Goal: Information Seeking & Learning: Compare options

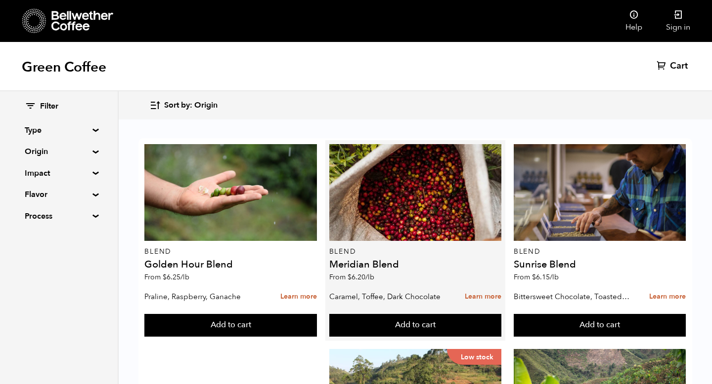
scroll to position [71, 0]
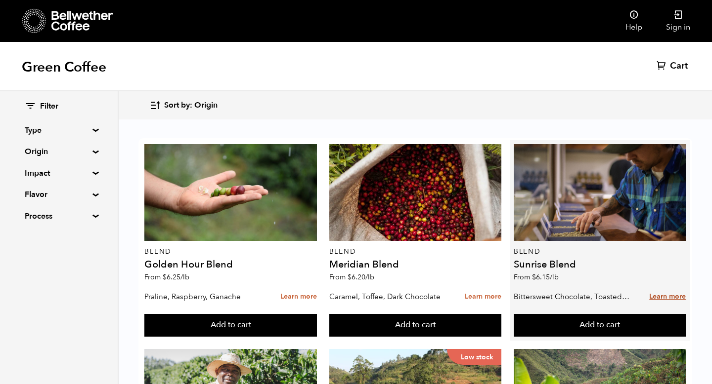
click at [657, 287] on link "Learn more" at bounding box center [667, 297] width 37 height 21
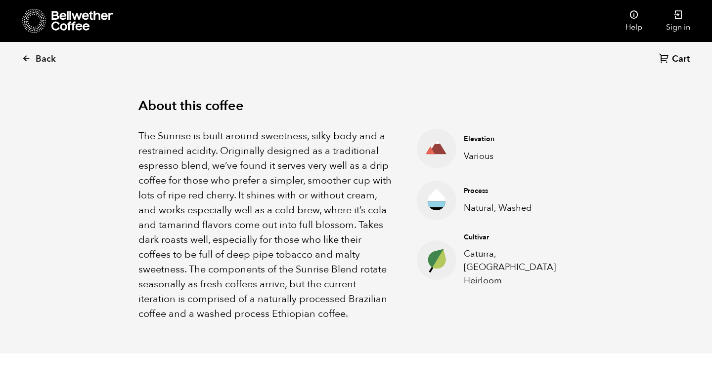
scroll to position [300, 0]
click at [35, 60] on link "Back" at bounding box center [52, 59] width 61 height 34
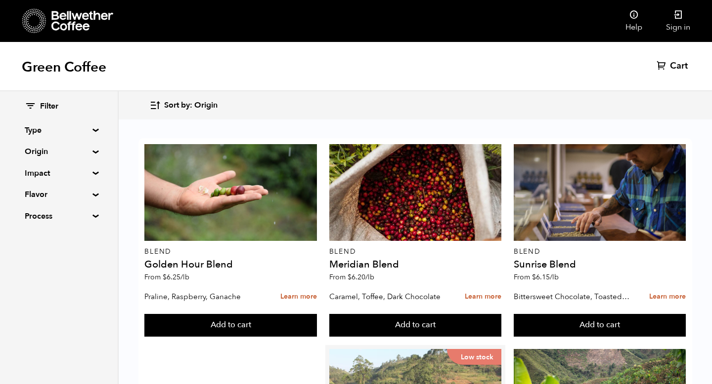
scroll to position [262, 0]
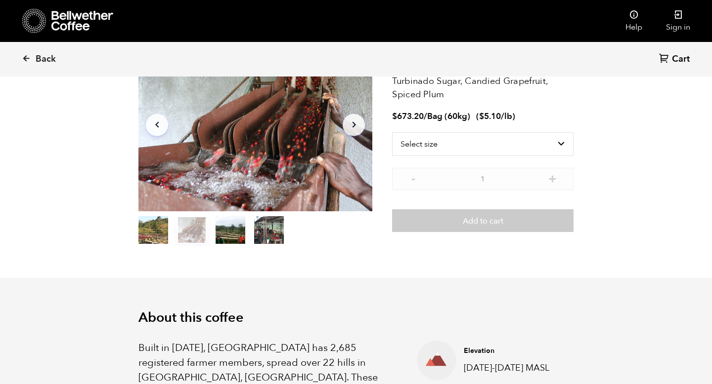
scroll to position [87, 0]
click at [530, 142] on select "Select size Bag (60kg) (132 lbs)" at bounding box center [482, 144] width 181 height 24
click at [392, 132] on select "Select size Bag (60kg) (132 lbs)" at bounding box center [482, 144] width 181 height 24
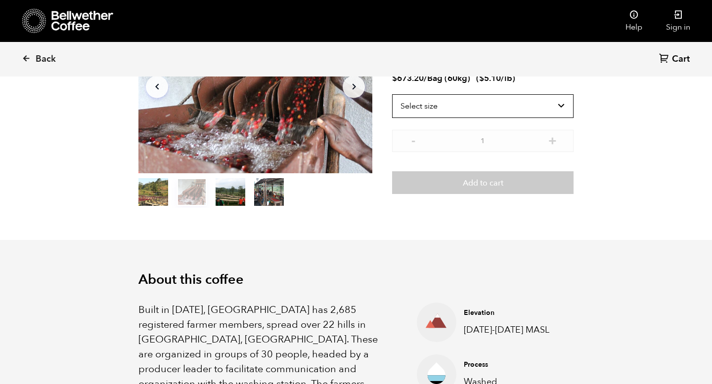
scroll to position [59, 0]
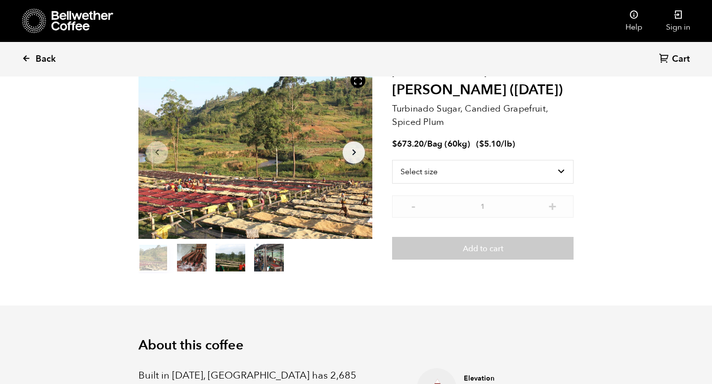
click at [28, 61] on icon at bounding box center [26, 58] width 9 height 9
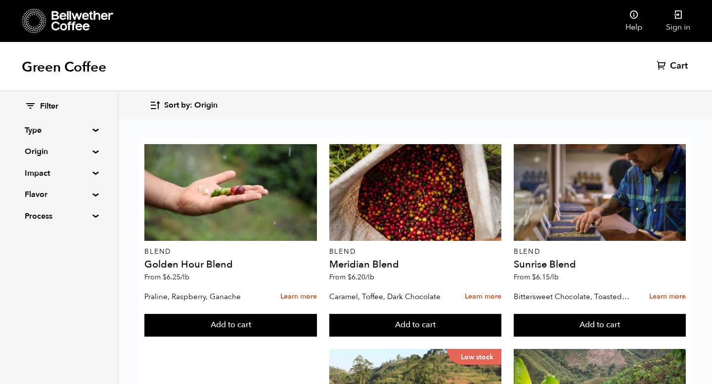
scroll to position [494, 0]
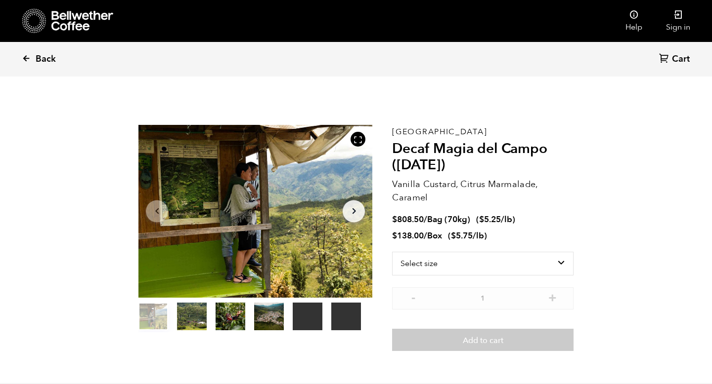
click at [41, 62] on span "Back" at bounding box center [46, 59] width 20 height 12
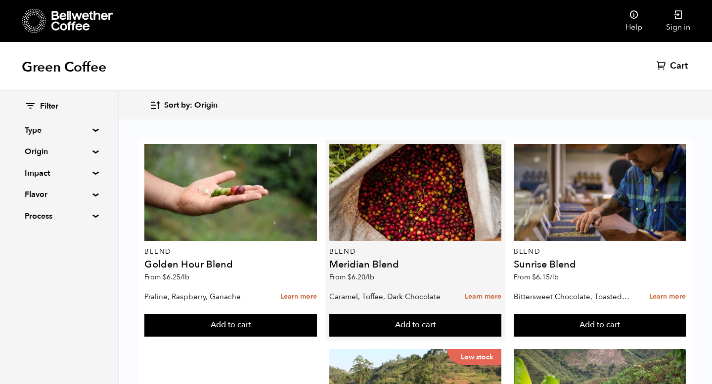
scroll to position [1007, 0]
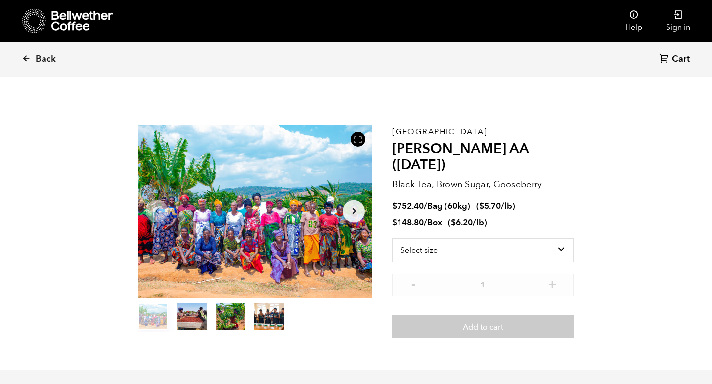
scroll to position [430, 423]
click at [416, 239] on select "Select size Bag (60kg) (132 lbs) Box (24 lbs)" at bounding box center [482, 251] width 181 height 24
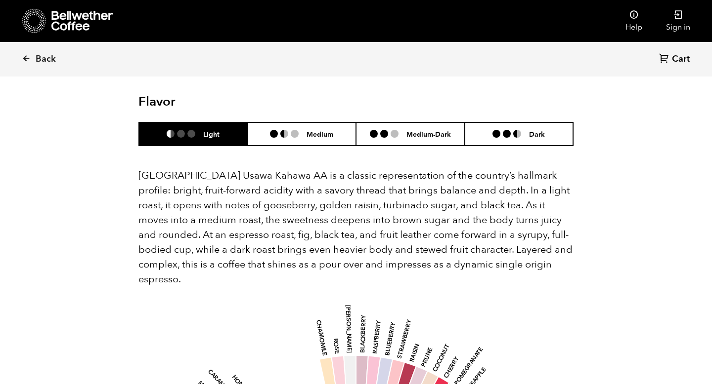
scroll to position [641, 0]
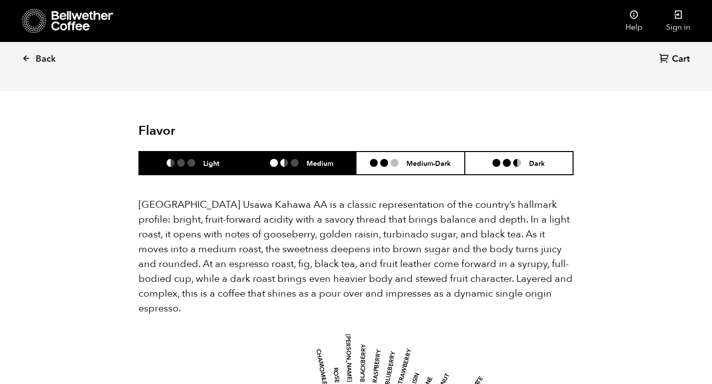
click at [316, 152] on li "Medium" at bounding box center [302, 163] width 109 height 23
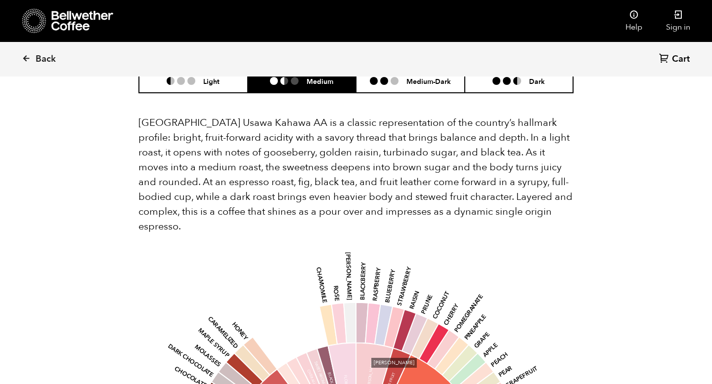
scroll to position [677, 0]
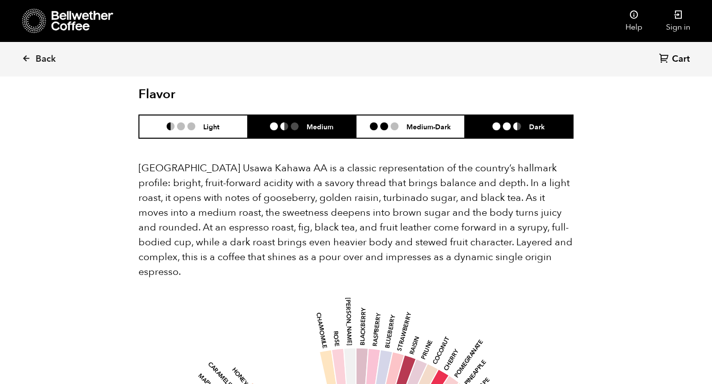
click at [517, 123] on li at bounding box center [517, 127] width 8 height 8
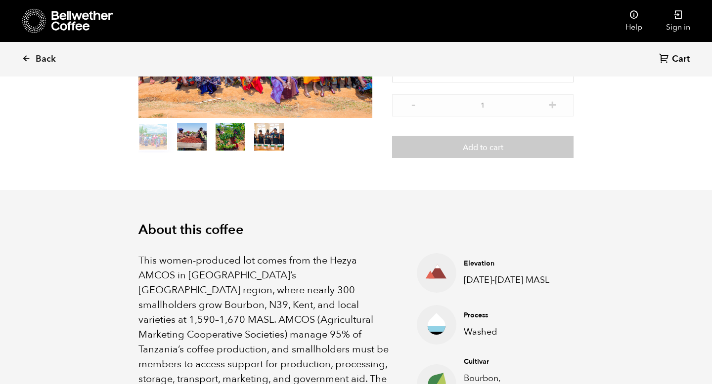
scroll to position [0, 0]
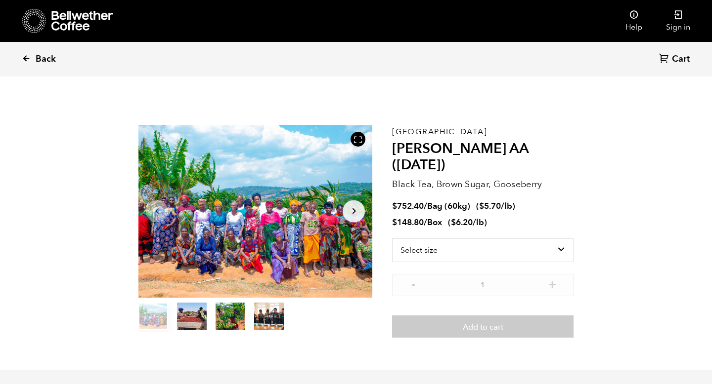
click at [42, 60] on span "Back" at bounding box center [46, 59] width 20 height 12
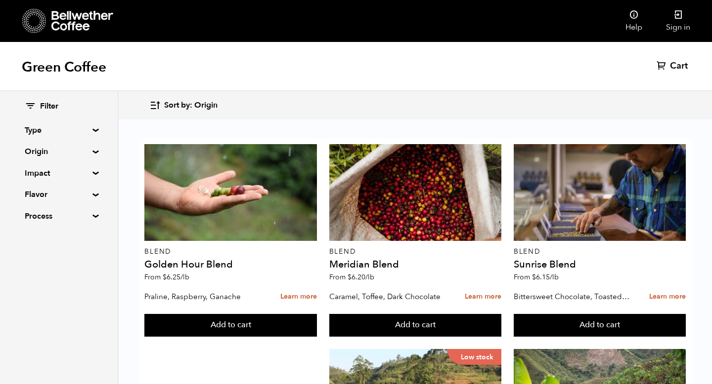
scroll to position [1007, 0]
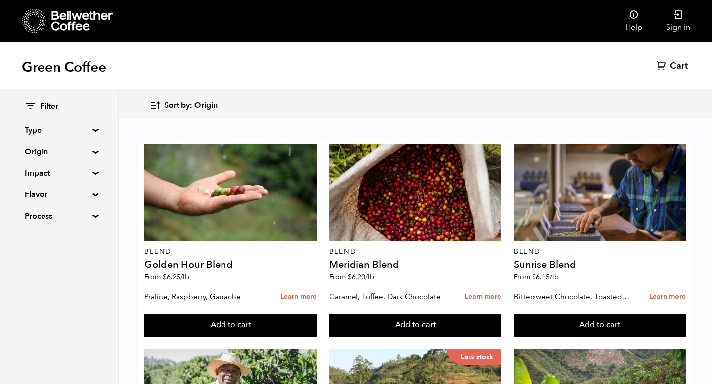
click at [82, 132] on summary "Type" at bounding box center [59, 131] width 68 height 12
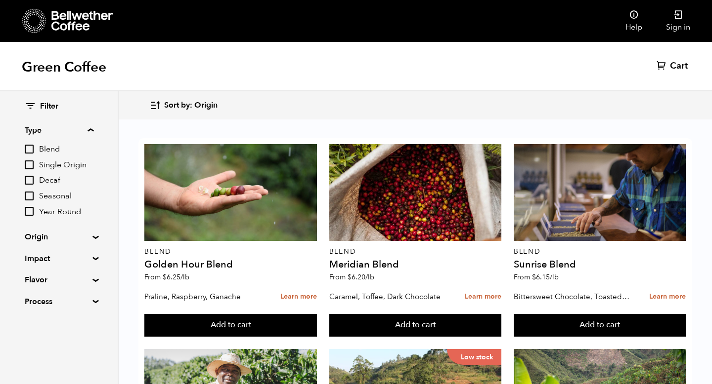
click at [31, 182] on input "Decaf" at bounding box center [29, 180] width 9 height 9
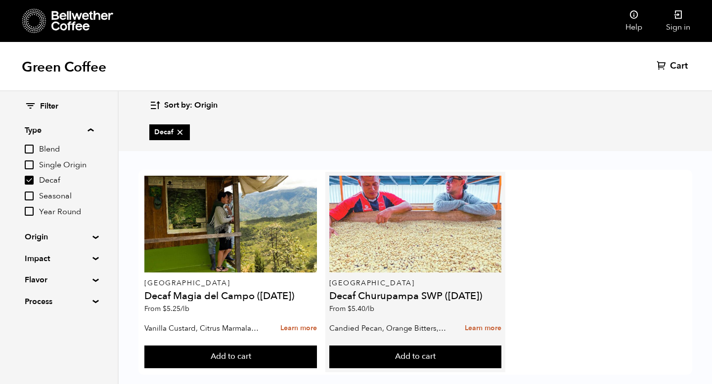
scroll to position [15, 0]
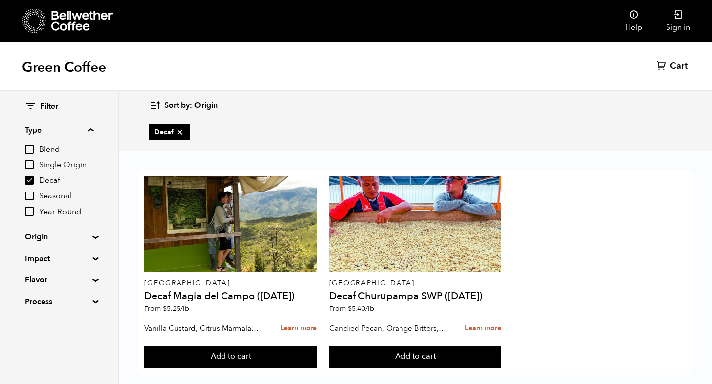
click at [29, 178] on input "Decaf" at bounding box center [29, 180] width 9 height 9
checkbox input "false"
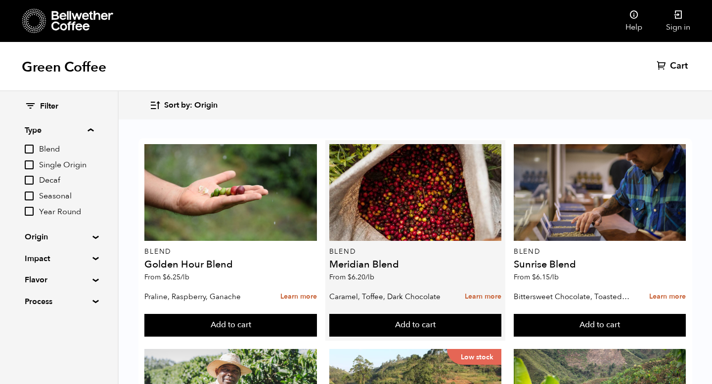
scroll to position [12, 0]
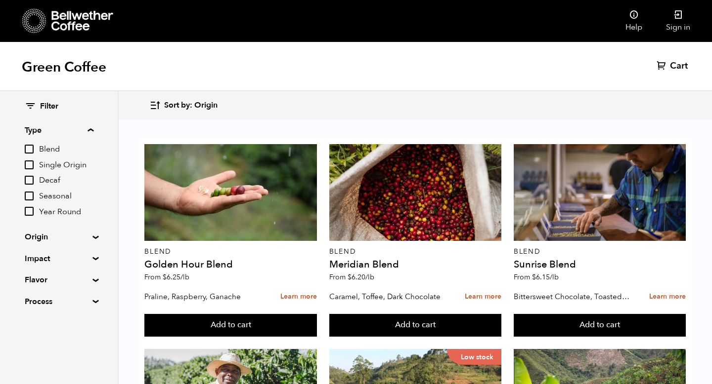
click at [93, 130] on summary "Type" at bounding box center [59, 131] width 69 height 12
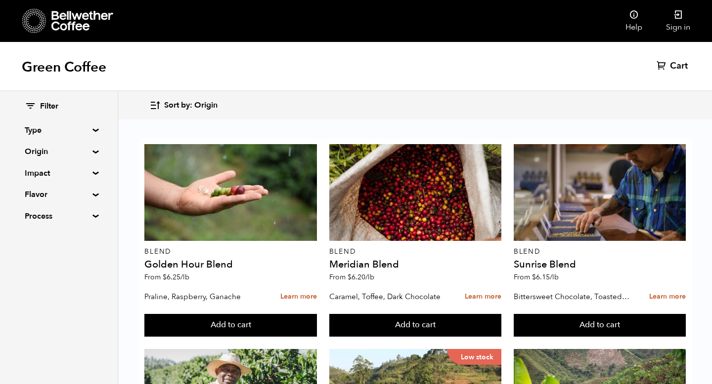
click at [92, 172] on summary "Impact" at bounding box center [59, 174] width 68 height 12
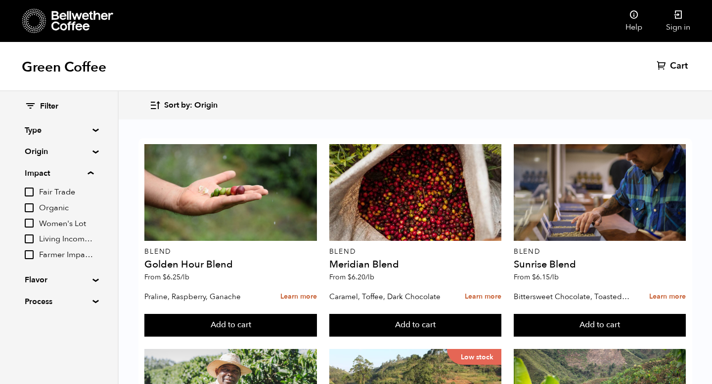
click at [31, 208] on input "Organic" at bounding box center [29, 208] width 9 height 9
checkbox input "true"
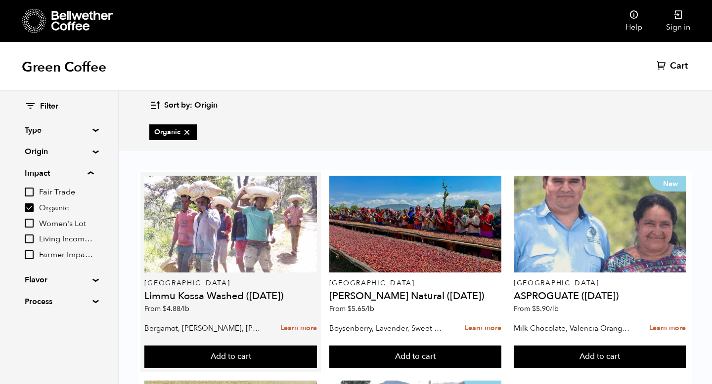
scroll to position [207, 0]
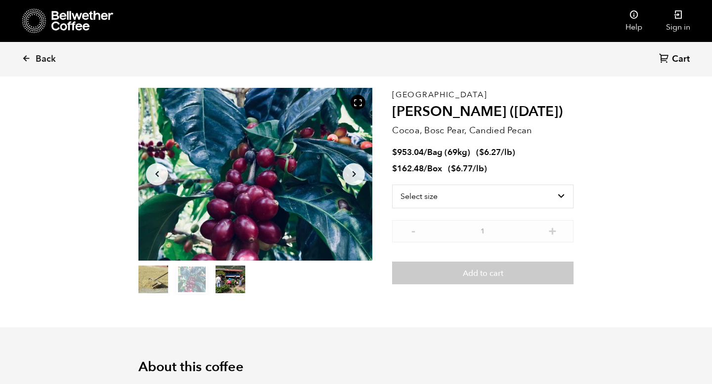
scroll to position [41, 0]
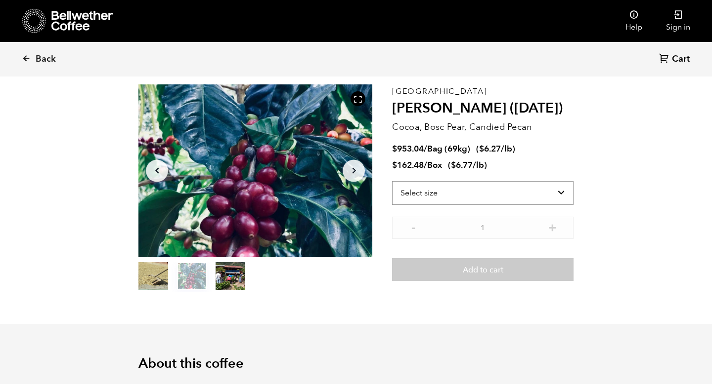
click at [429, 196] on select "Select size Bag (69kg) (152 lbs) Box (24 lbs)" at bounding box center [482, 193] width 181 height 24
select select "box"
click at [392, 181] on select "Select size Bag (69kg) (152 lbs) Box (24 lbs)" at bounding box center [482, 193] width 181 height 24
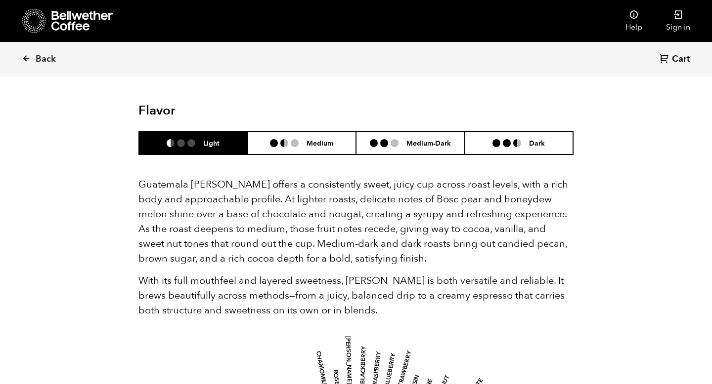
scroll to position [584, 0]
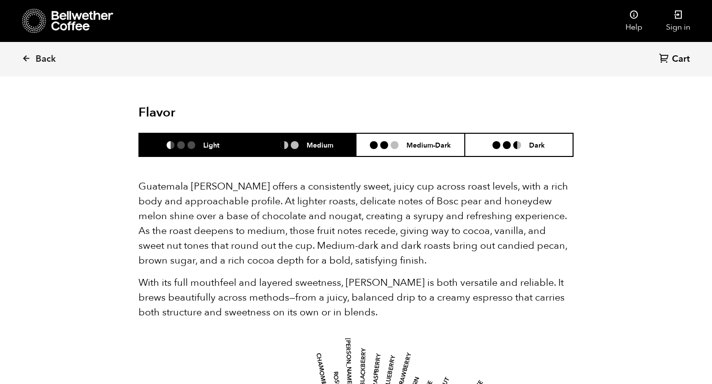
click at [326, 151] on li "Medium" at bounding box center [302, 144] width 109 height 23
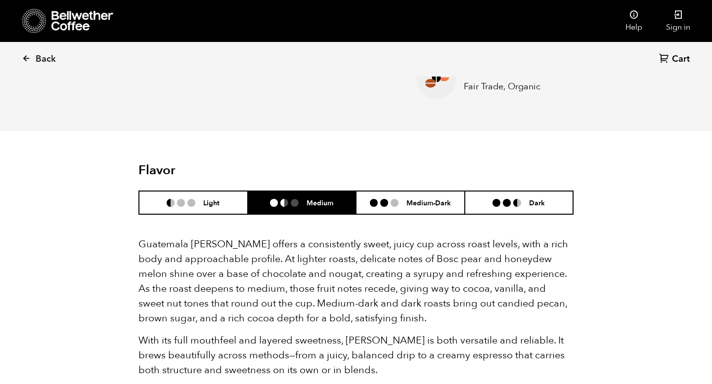
scroll to position [531, 0]
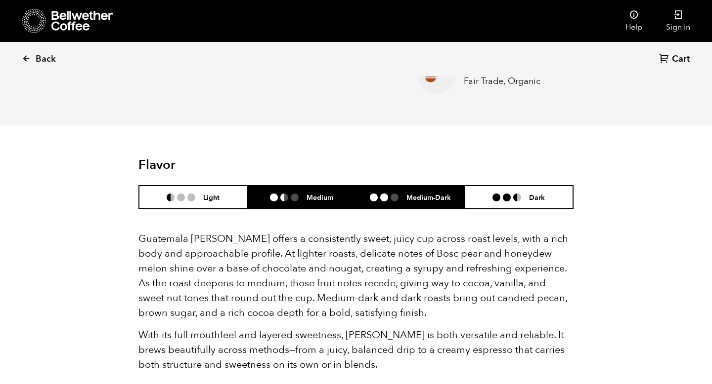
click at [398, 204] on li "Medium-Dark" at bounding box center [410, 197] width 109 height 23
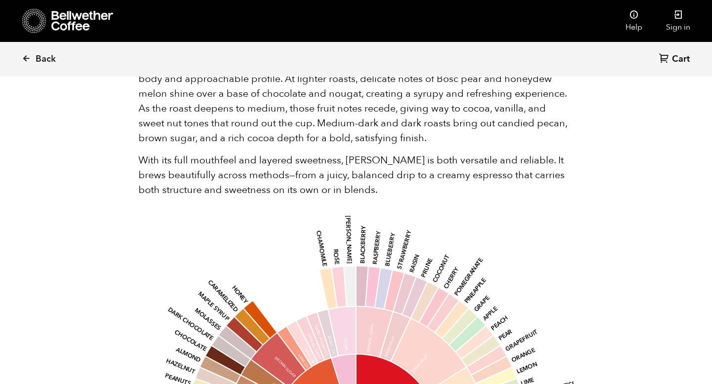
scroll to position [589, 0]
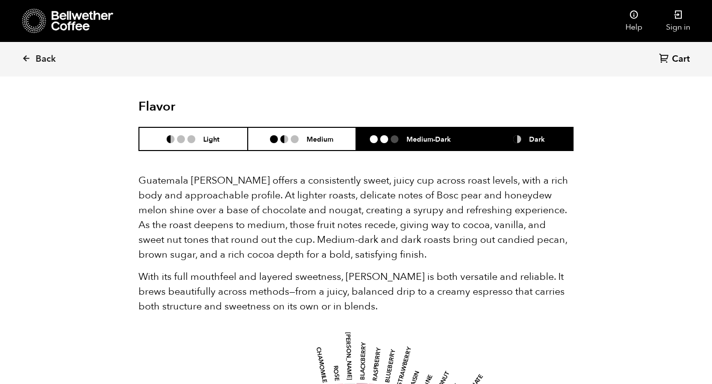
click at [508, 149] on li "Dark" at bounding box center [518, 138] width 109 height 23
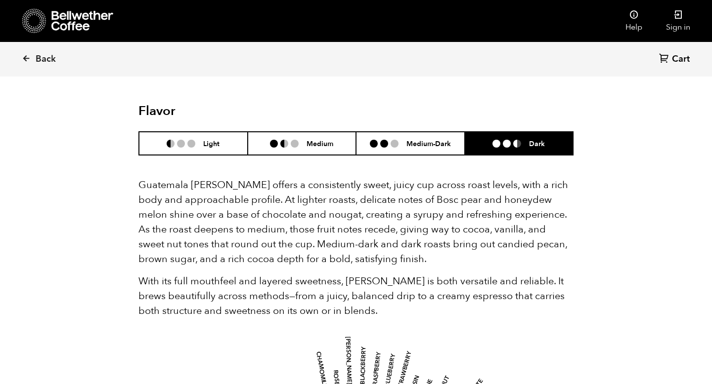
scroll to position [576, 0]
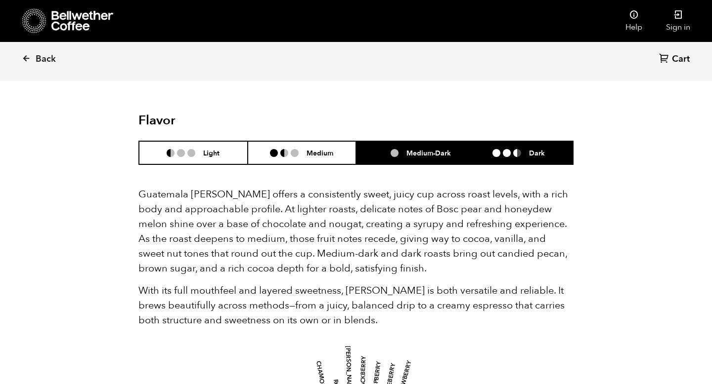
click at [417, 153] on h6 "Medium-Dark" at bounding box center [428, 153] width 44 height 8
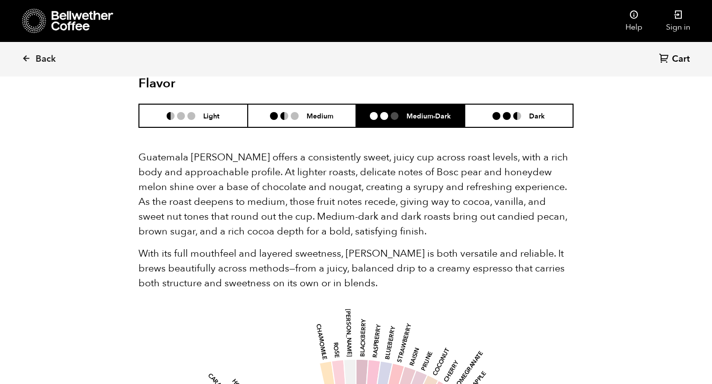
scroll to position [605, 0]
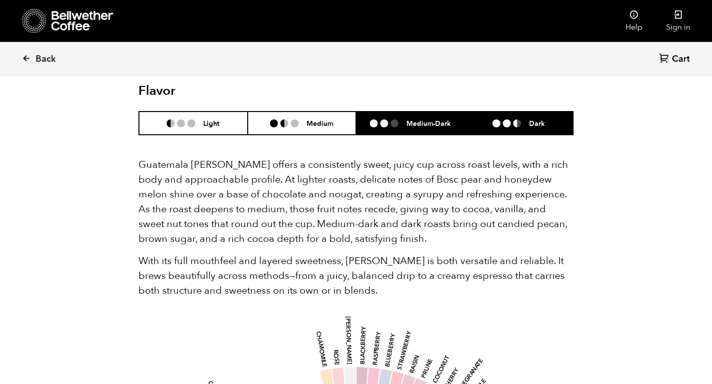
click at [492, 127] on li "Dark" at bounding box center [518, 123] width 109 height 23
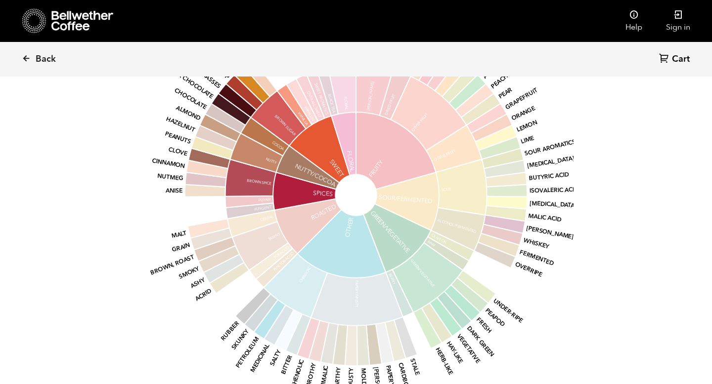
scroll to position [934, 0]
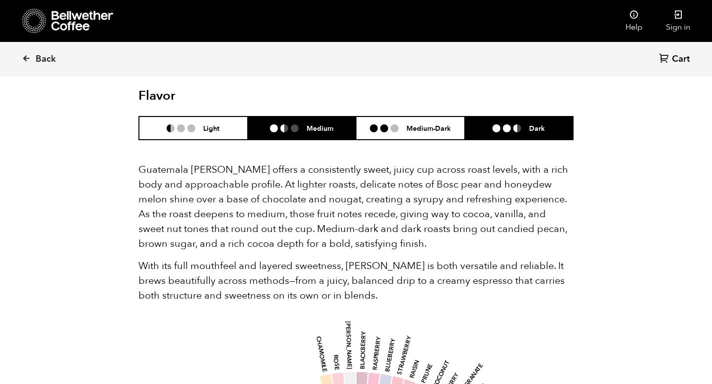
click at [293, 129] on li at bounding box center [295, 129] width 8 height 8
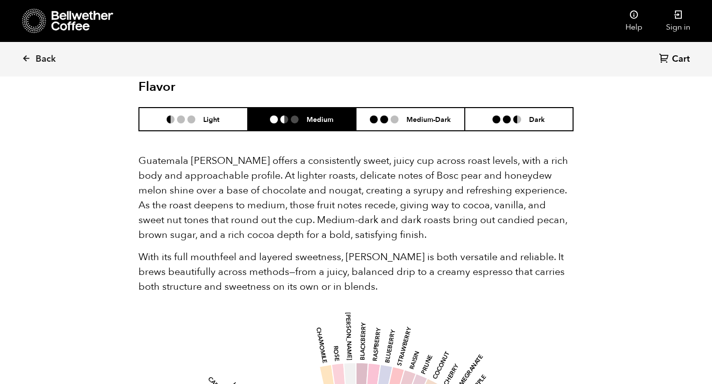
scroll to position [592, 0]
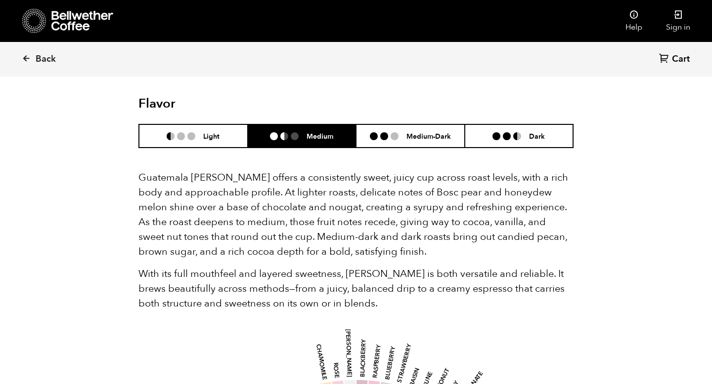
click at [216, 124] on header "Flavor Light Medium Medium-Dark Dark" at bounding box center [355, 122] width 435 height 52
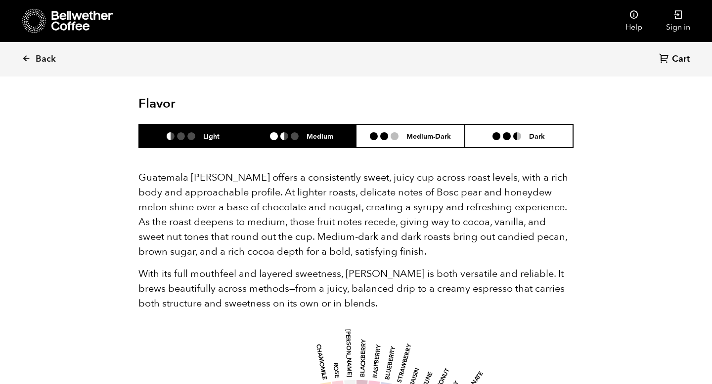
click at [216, 135] on h6 "Light" at bounding box center [211, 136] width 16 height 8
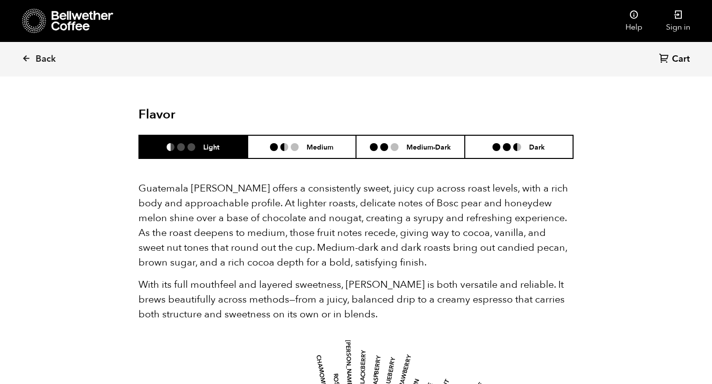
scroll to position [578, 0]
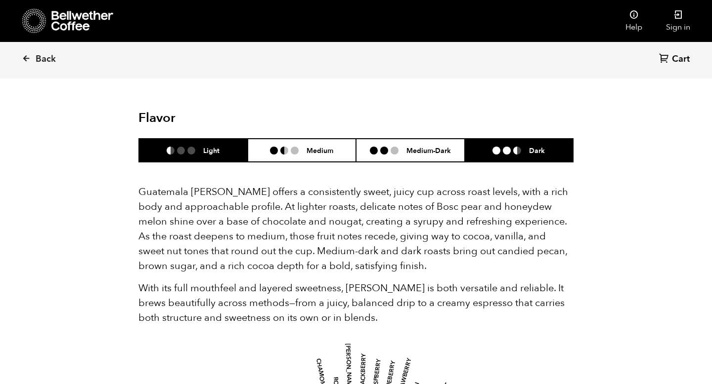
click at [490, 149] on li "Dark" at bounding box center [518, 150] width 109 height 23
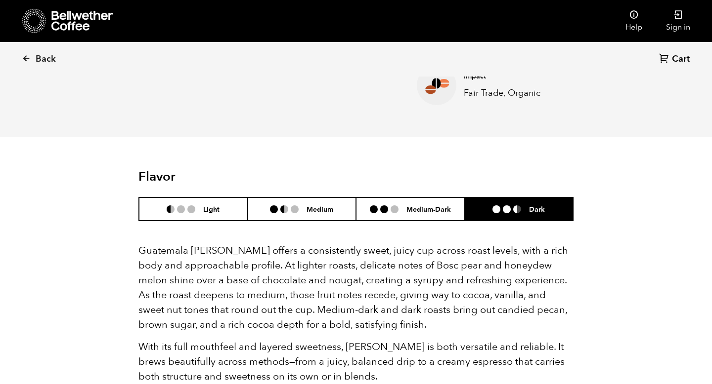
scroll to position [477, 0]
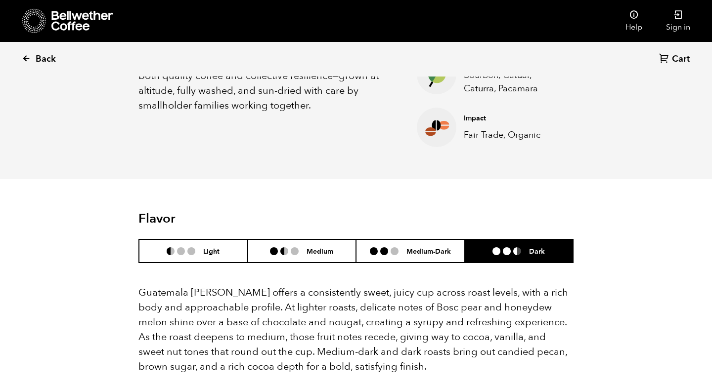
click at [39, 57] on span "Back" at bounding box center [46, 59] width 20 height 12
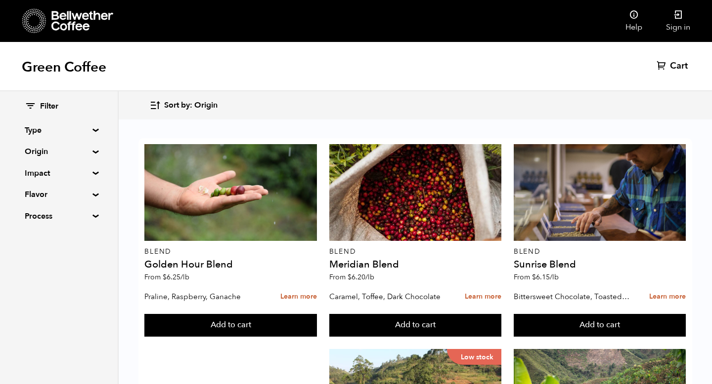
scroll to position [134, 0]
